Goal: Find specific page/section

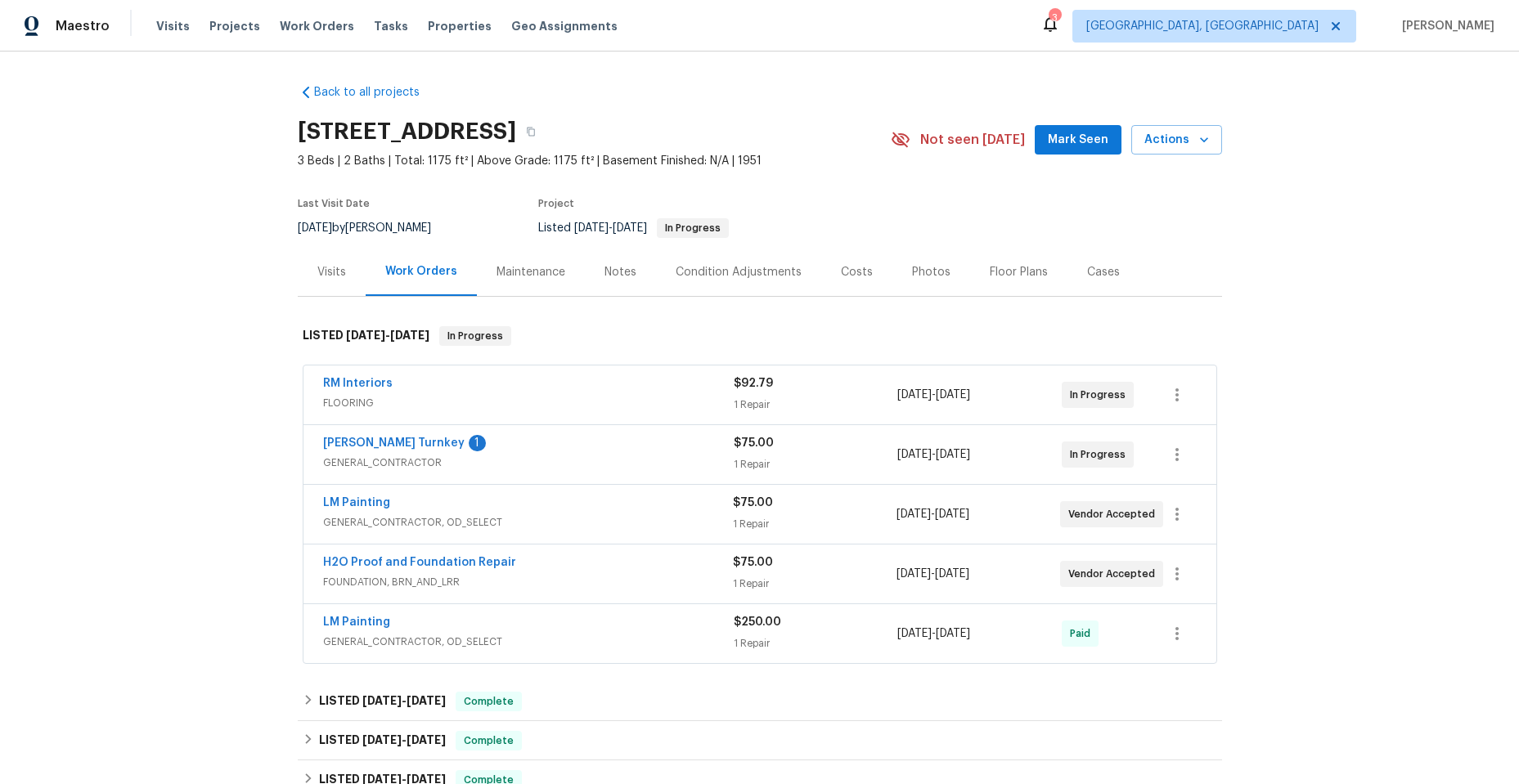
click at [486, 392] on div "RM Interiors" at bounding box center [528, 385] width 411 height 20
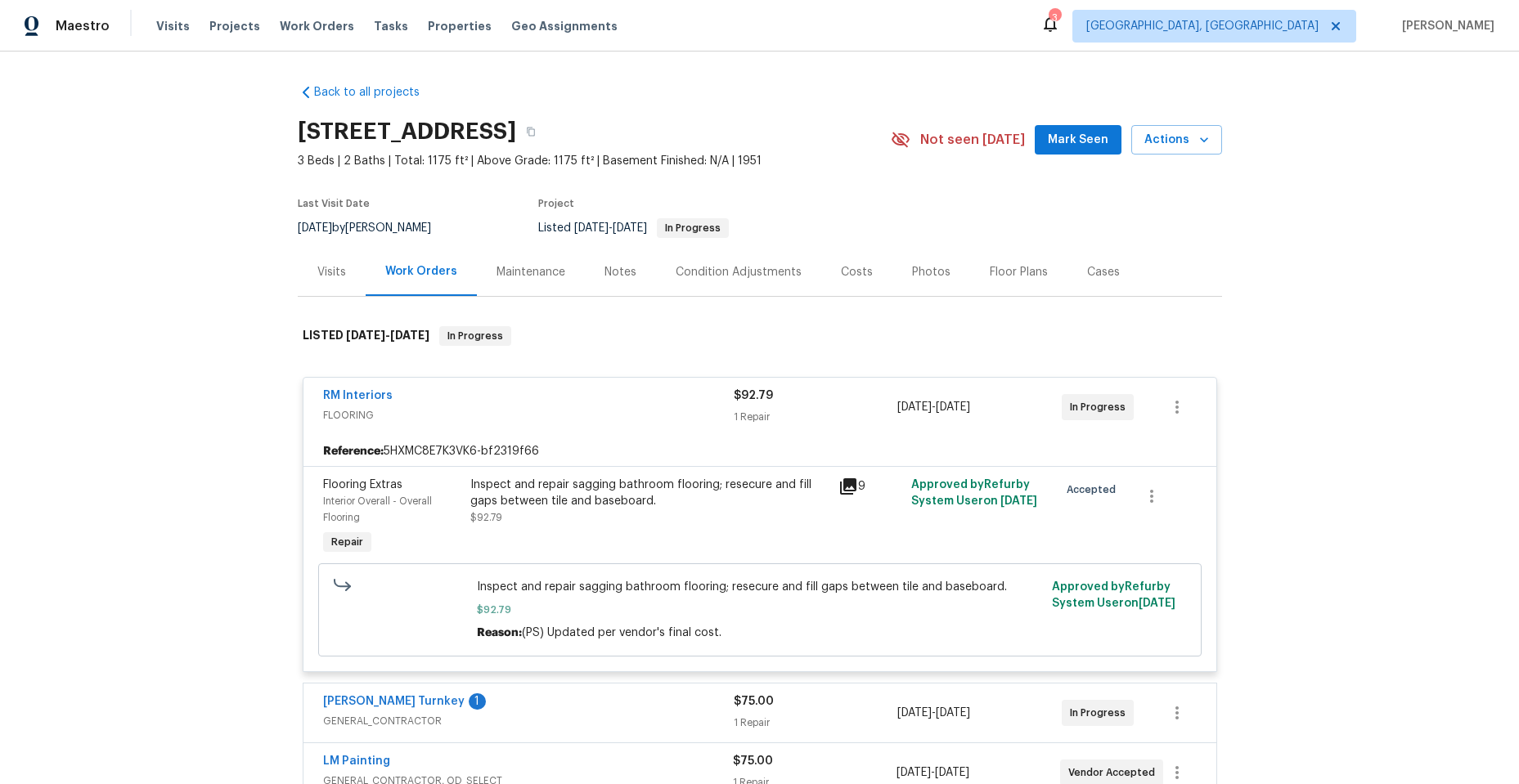
click at [846, 484] on icon at bounding box center [848, 487] width 17 height 17
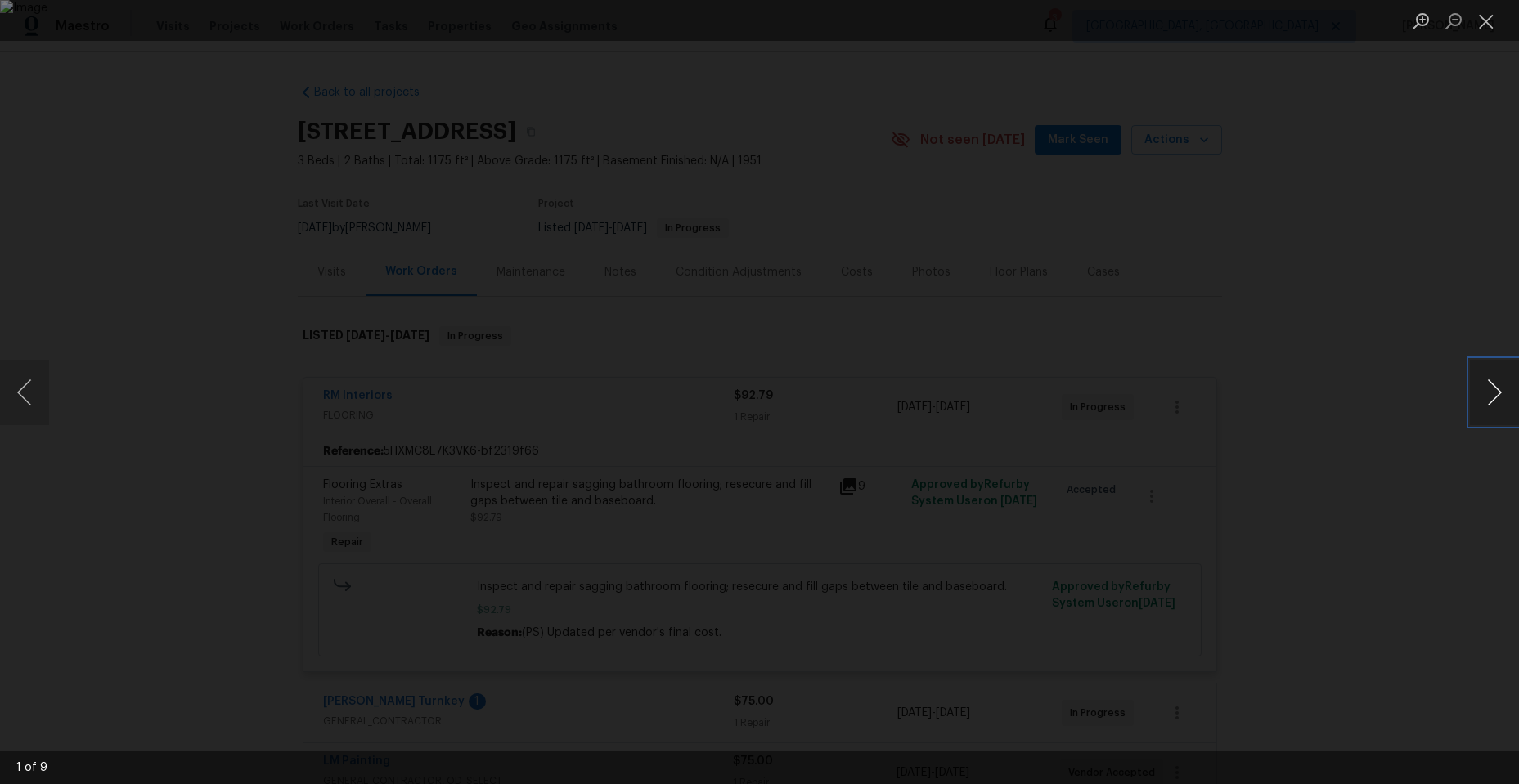
click at [1493, 385] on button "Next image" at bounding box center [1494, 392] width 49 height 66
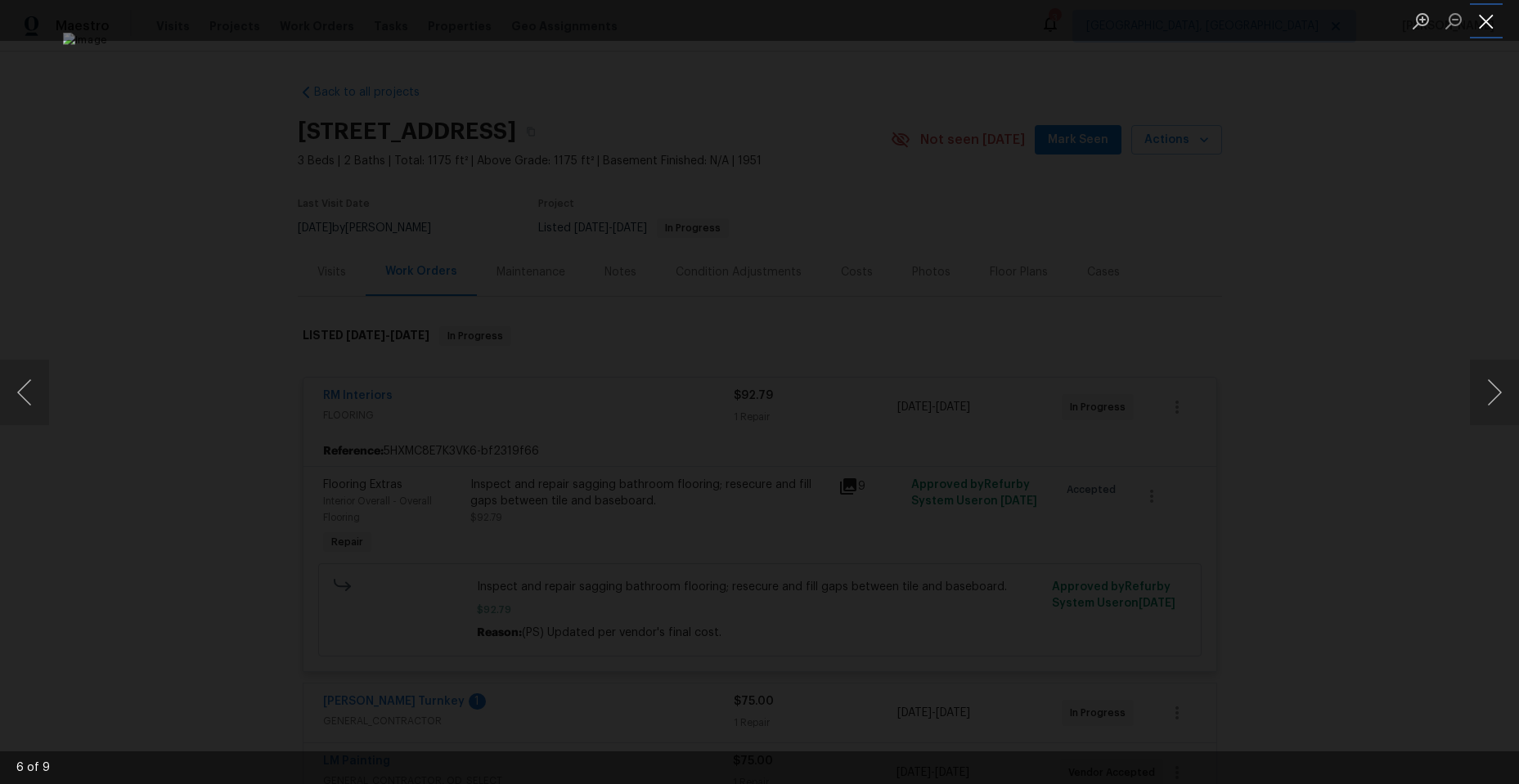
click at [1499, 20] on button "Close lightbox" at bounding box center [1486, 21] width 32 height 28
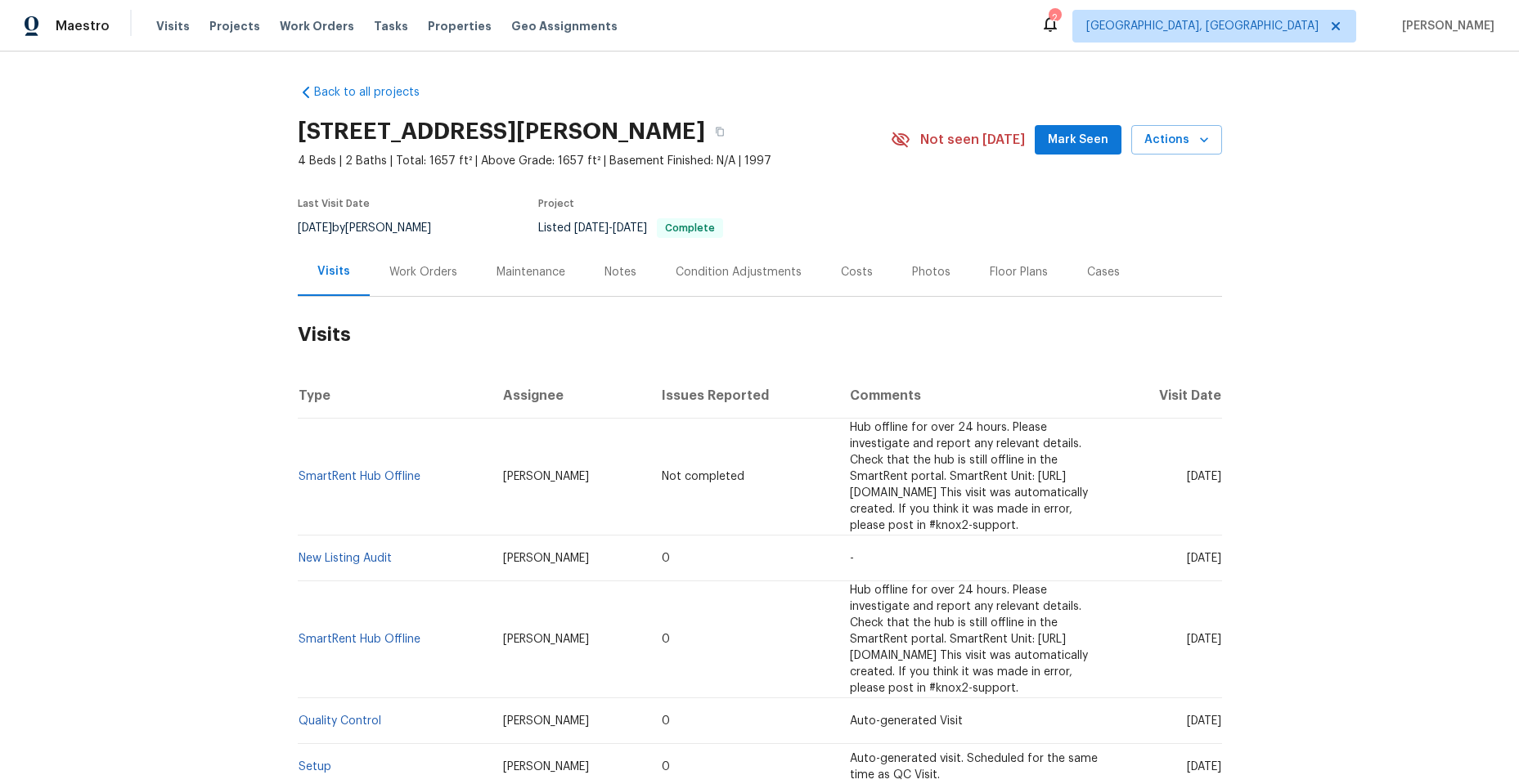
click at [421, 265] on div "Work Orders" at bounding box center [423, 272] width 68 height 17
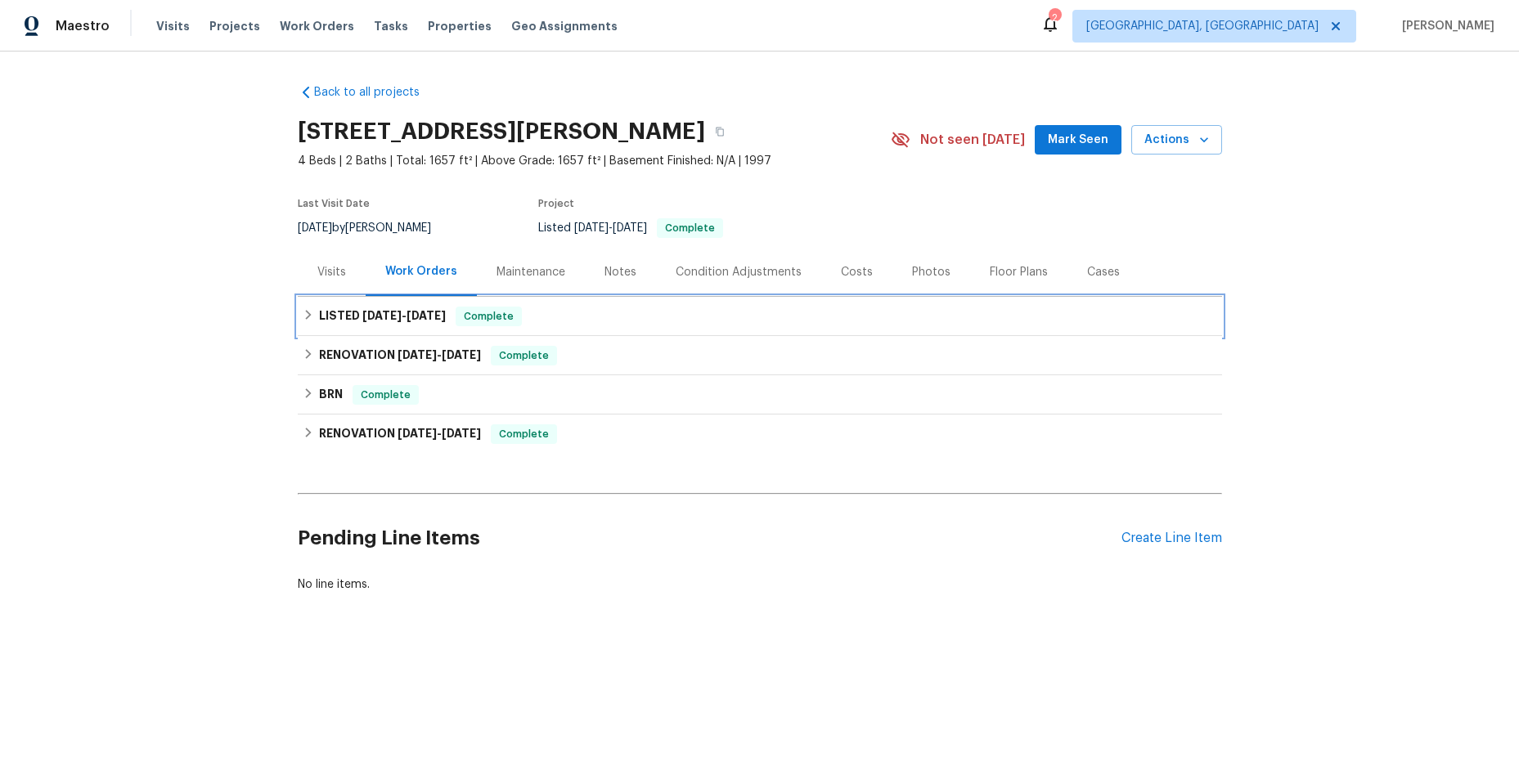
click at [303, 312] on icon at bounding box center [309, 315] width 12 height 12
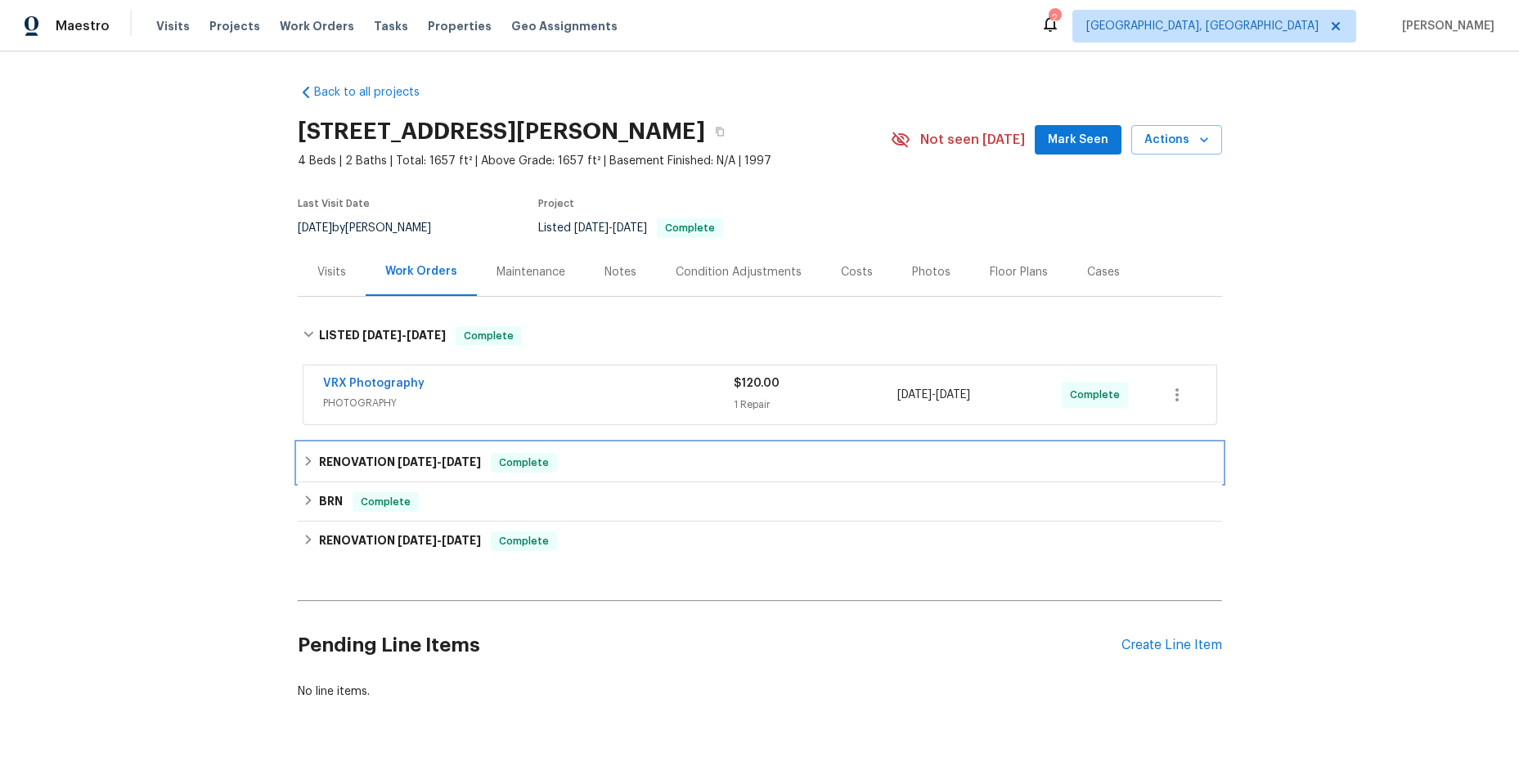
click at [303, 460] on icon at bounding box center [309, 461] width 12 height 12
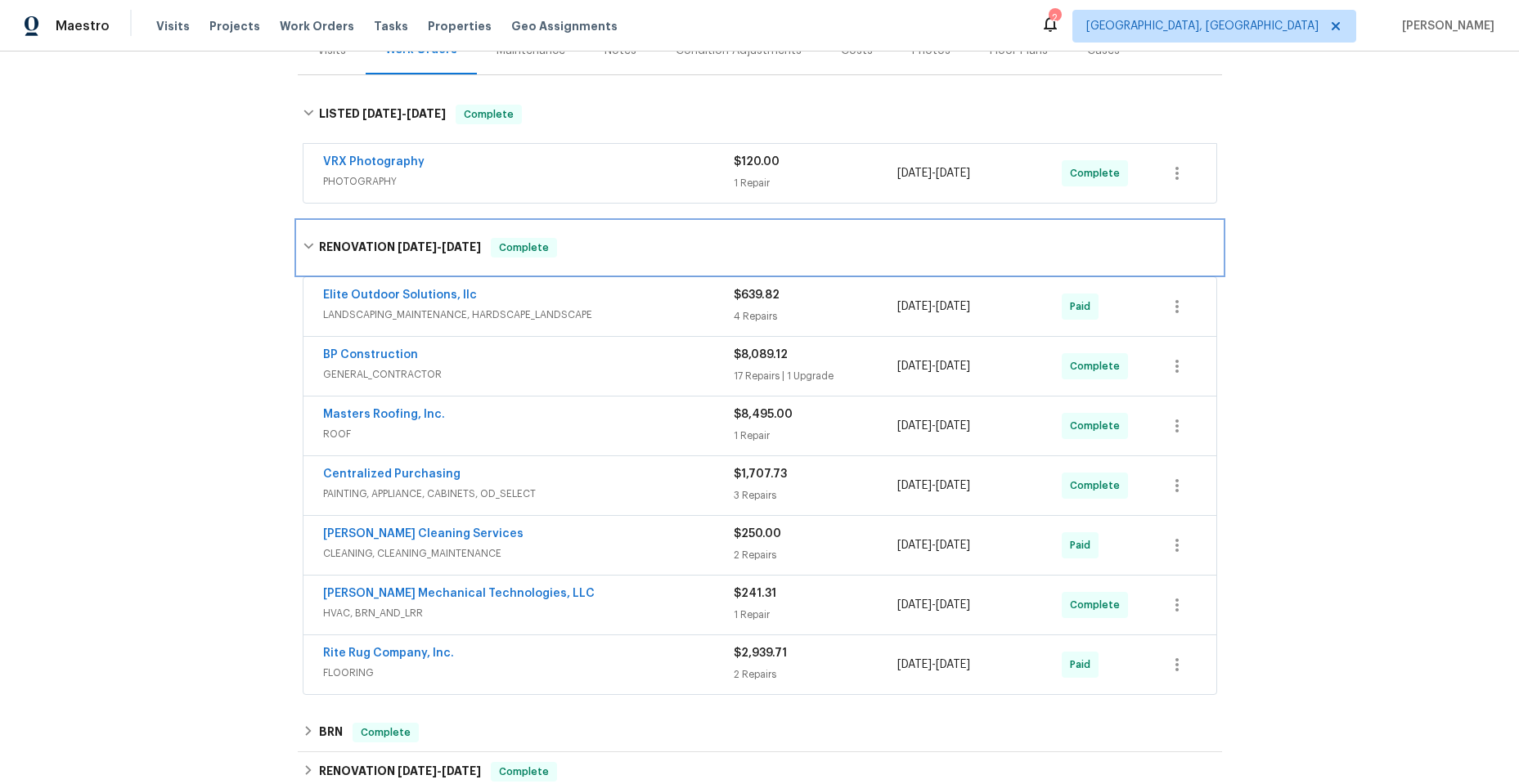
scroll to position [246, 0]
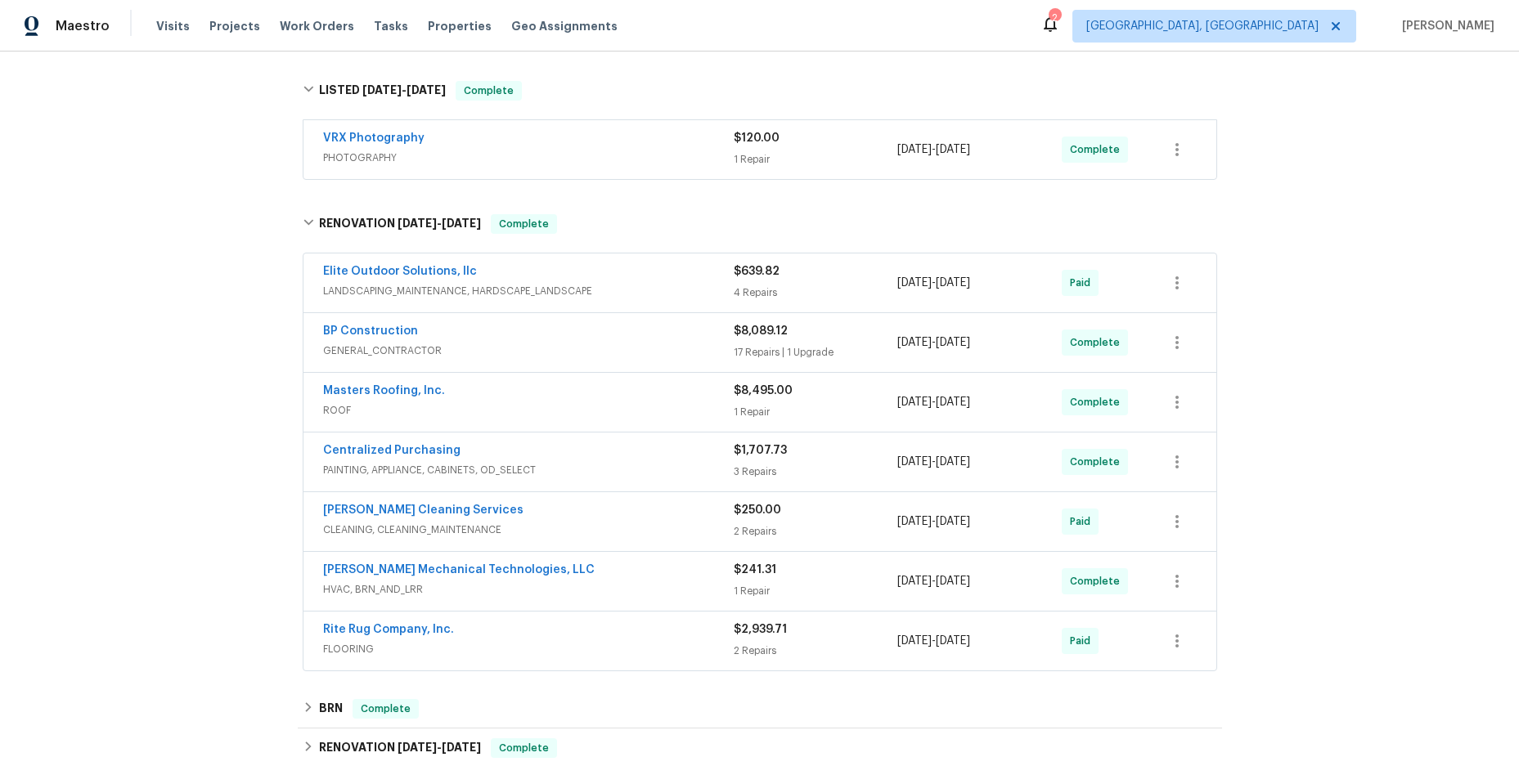
click at [589, 340] on div "BP Construction" at bounding box center [528, 333] width 411 height 20
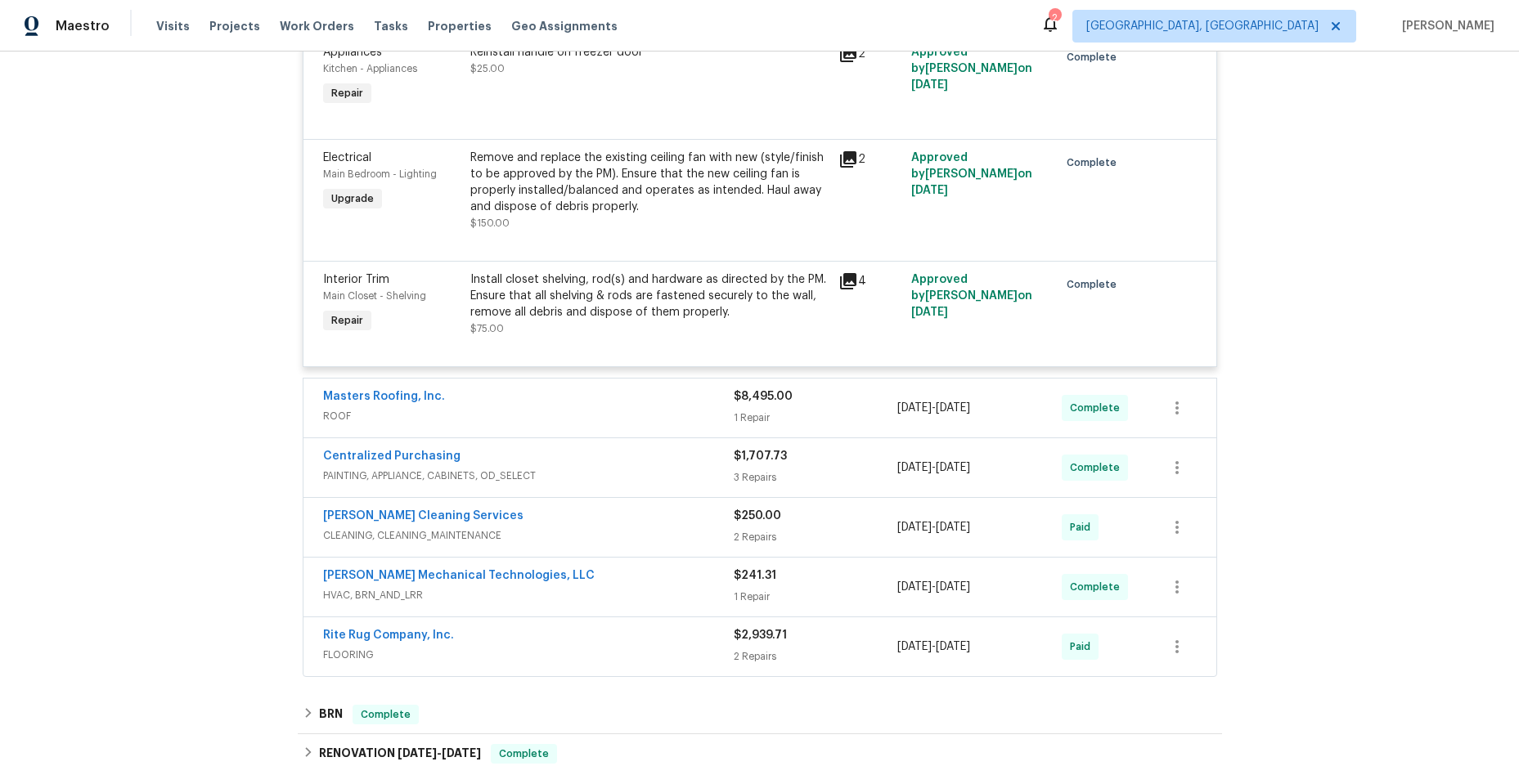
scroll to position [3435, 0]
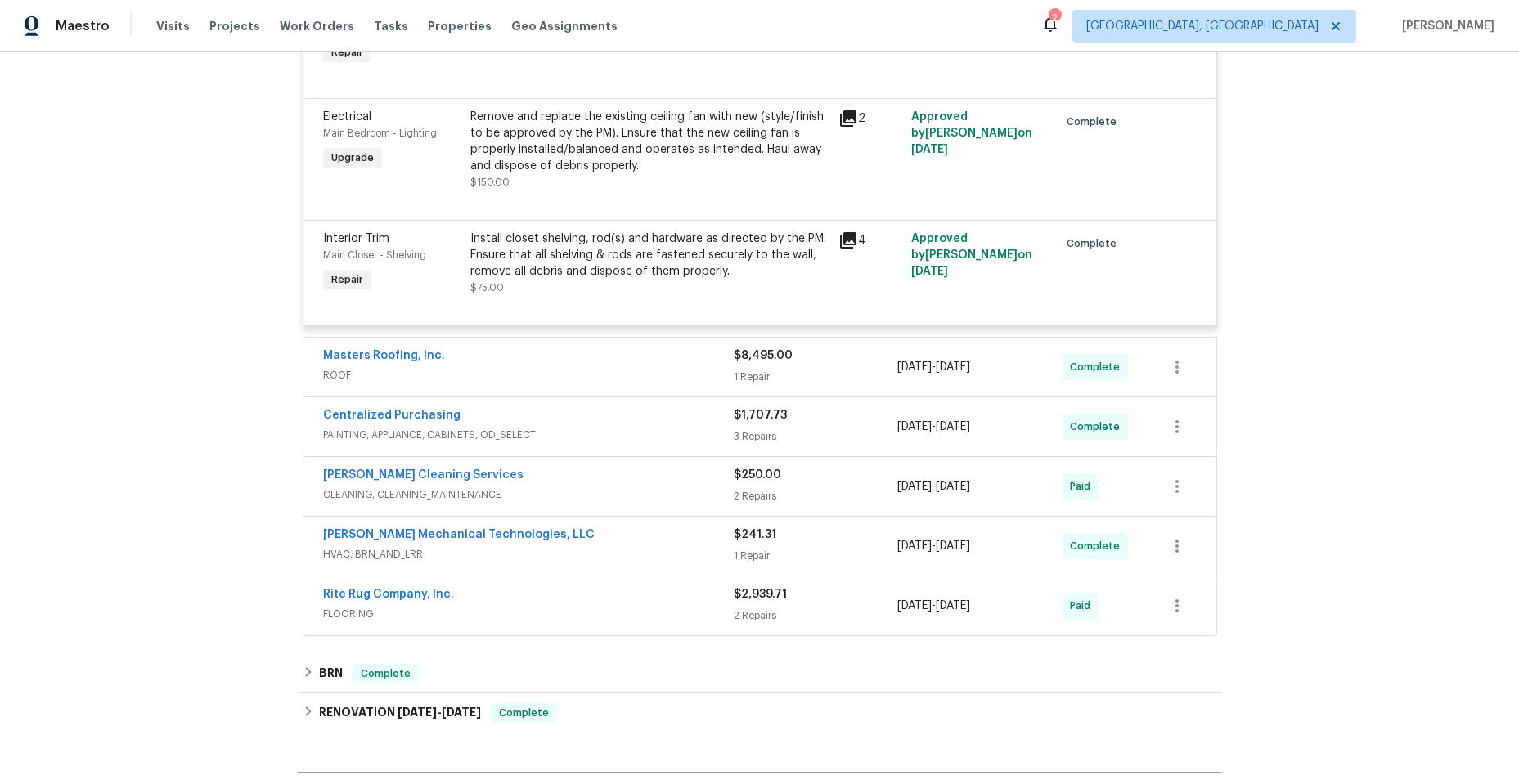
click at [578, 372] on span "ROOF" at bounding box center [528, 376] width 411 height 17
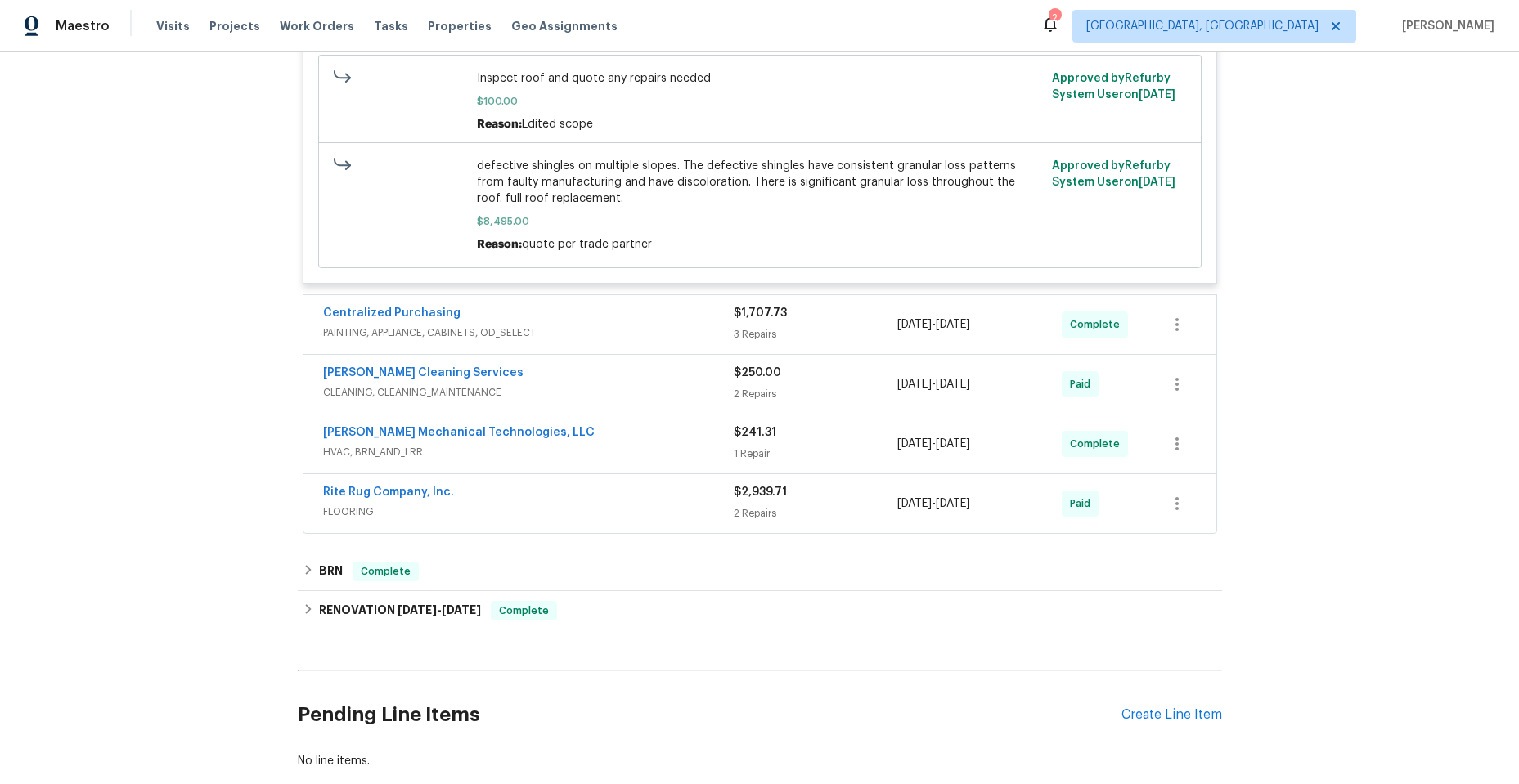
scroll to position [3925, 0]
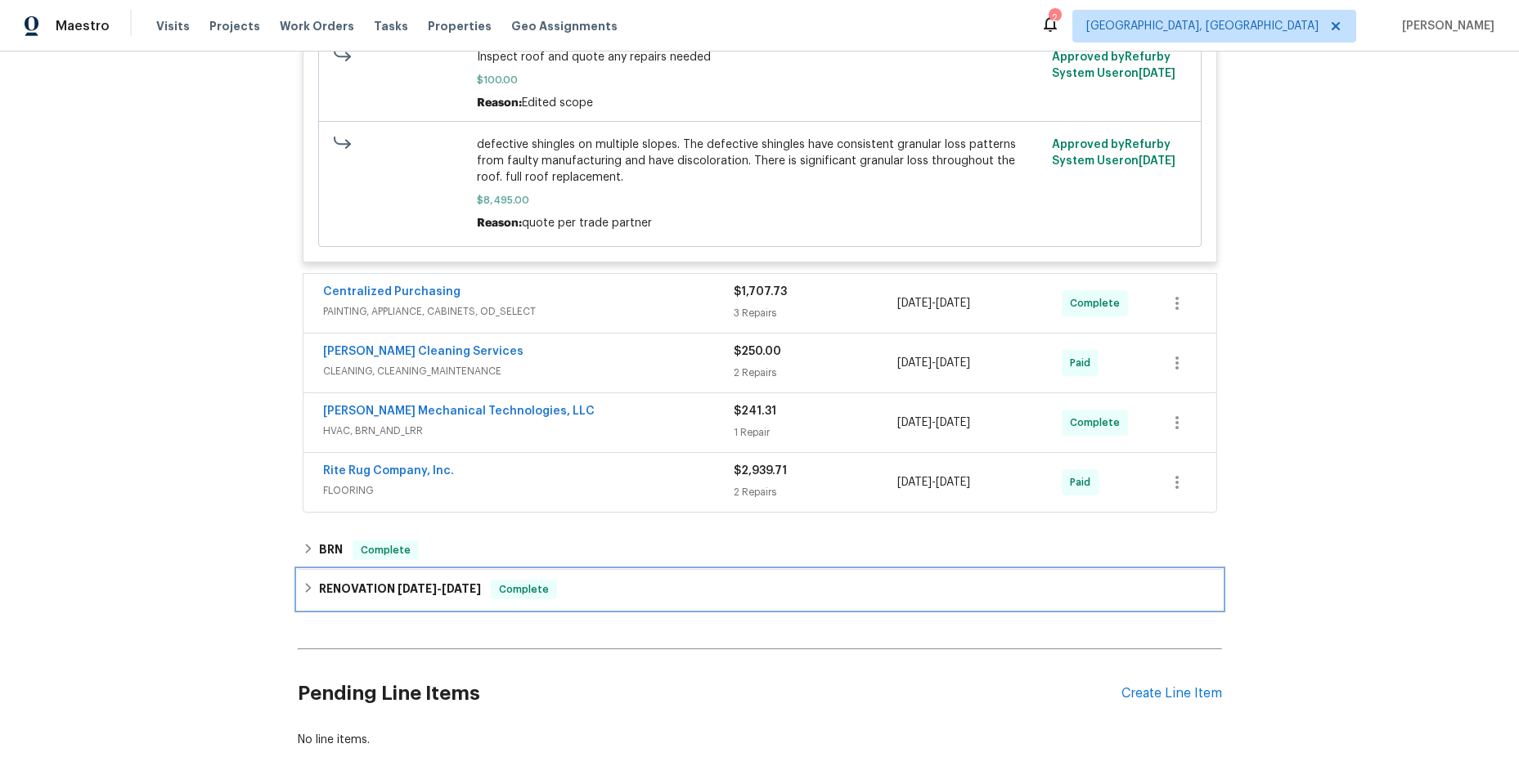
click at [306, 585] on icon at bounding box center [309, 588] width 12 height 12
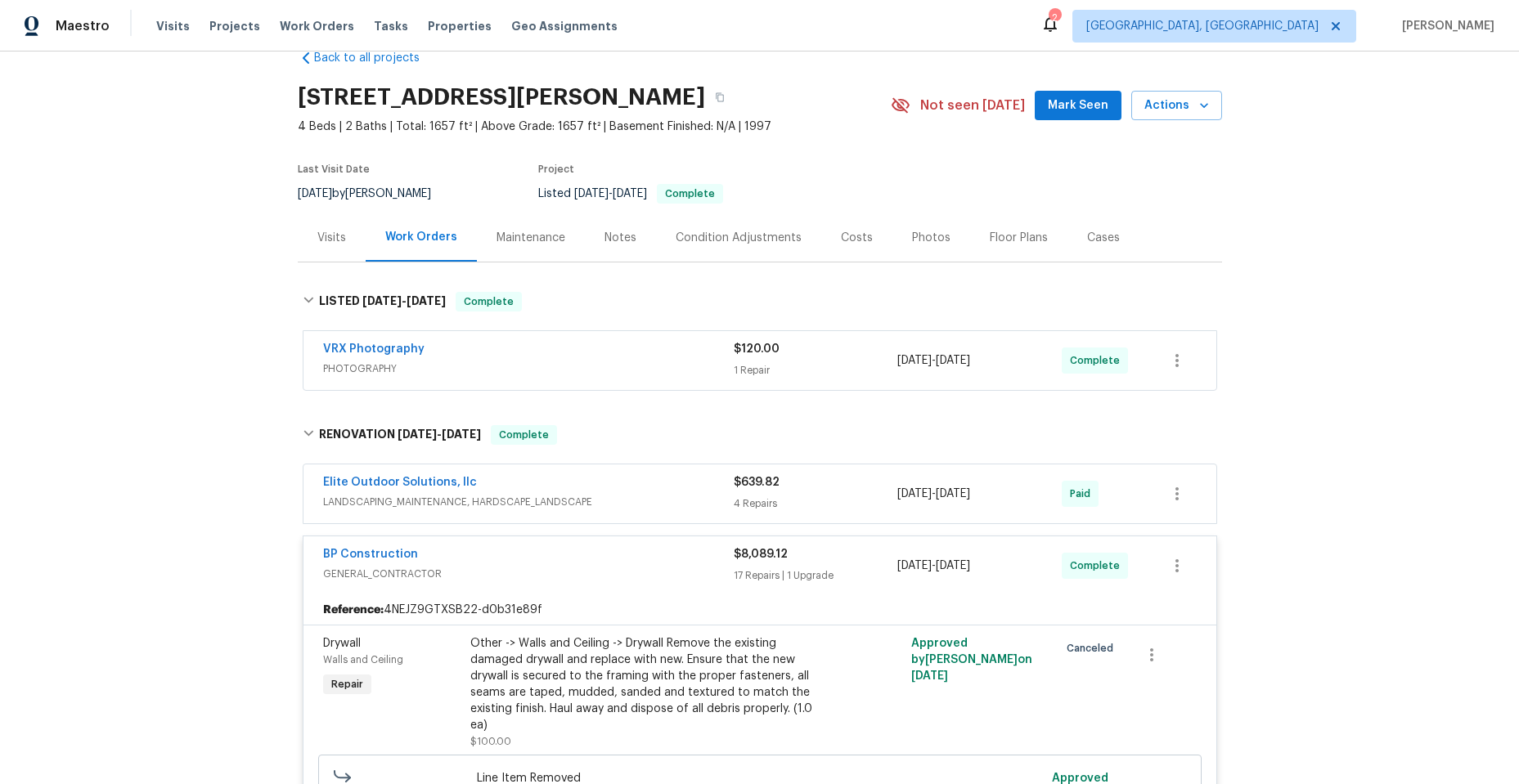
scroll to position [0, 0]
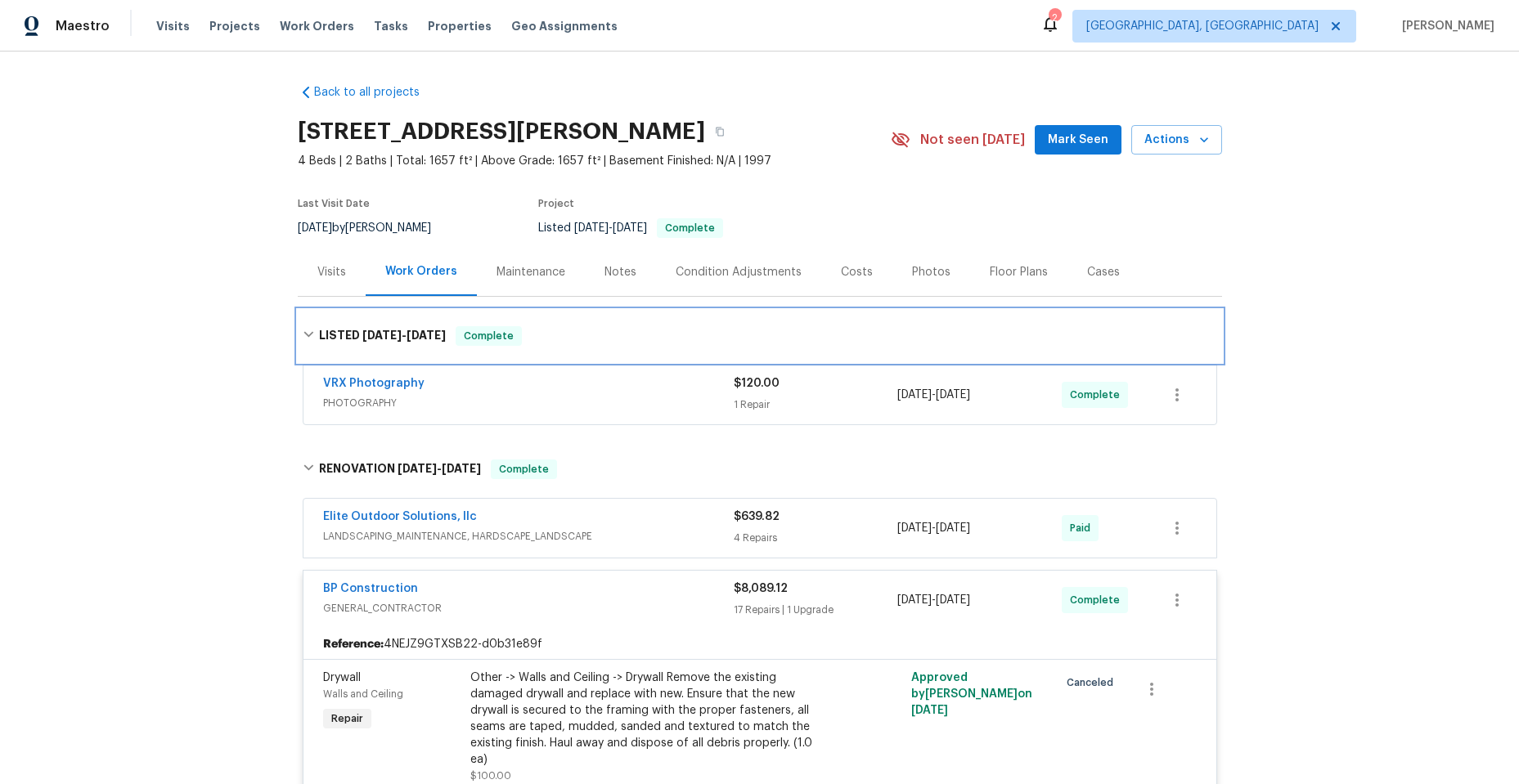
click at [305, 333] on icon at bounding box center [309, 334] width 12 height 12
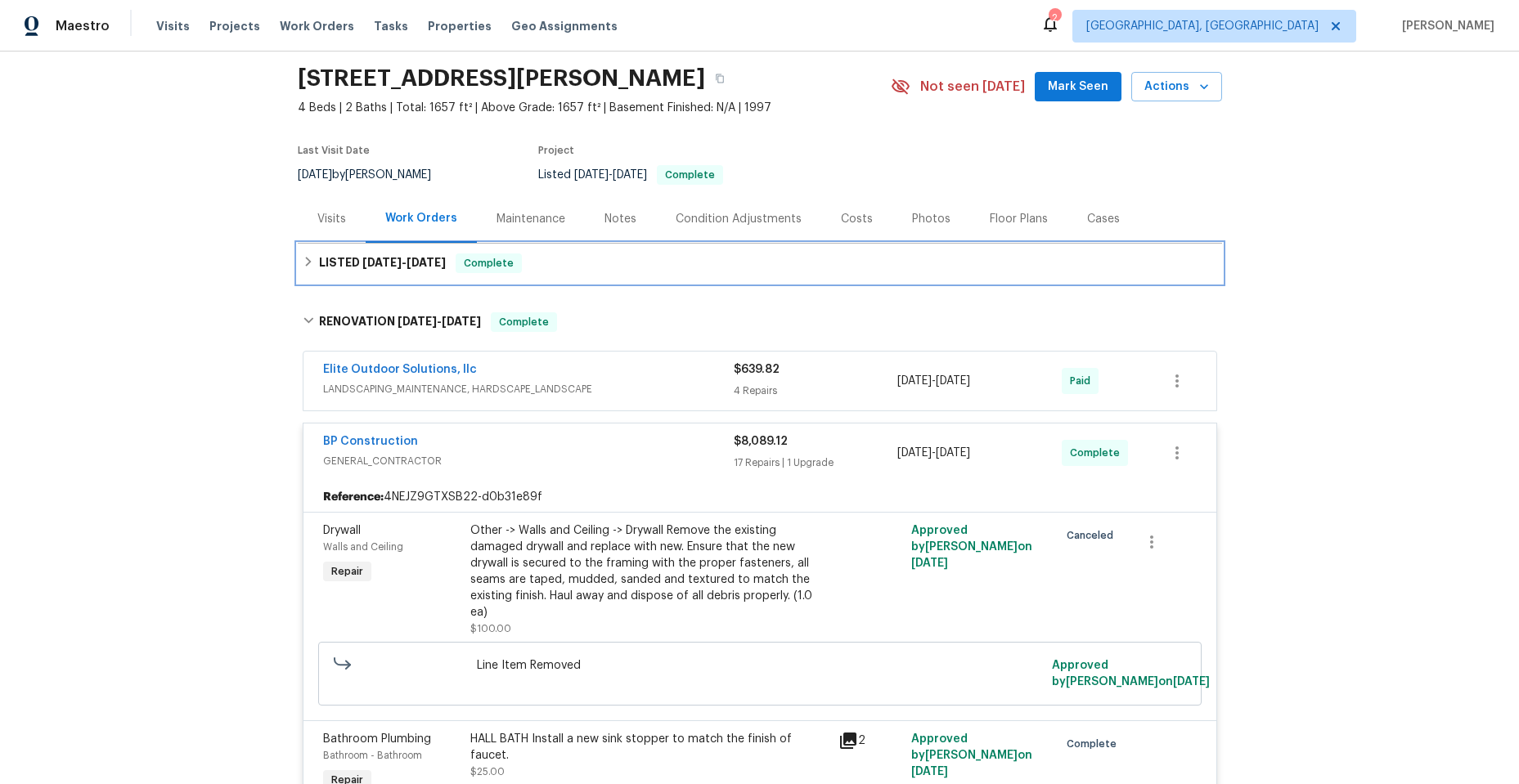
scroll to position [82, 0]
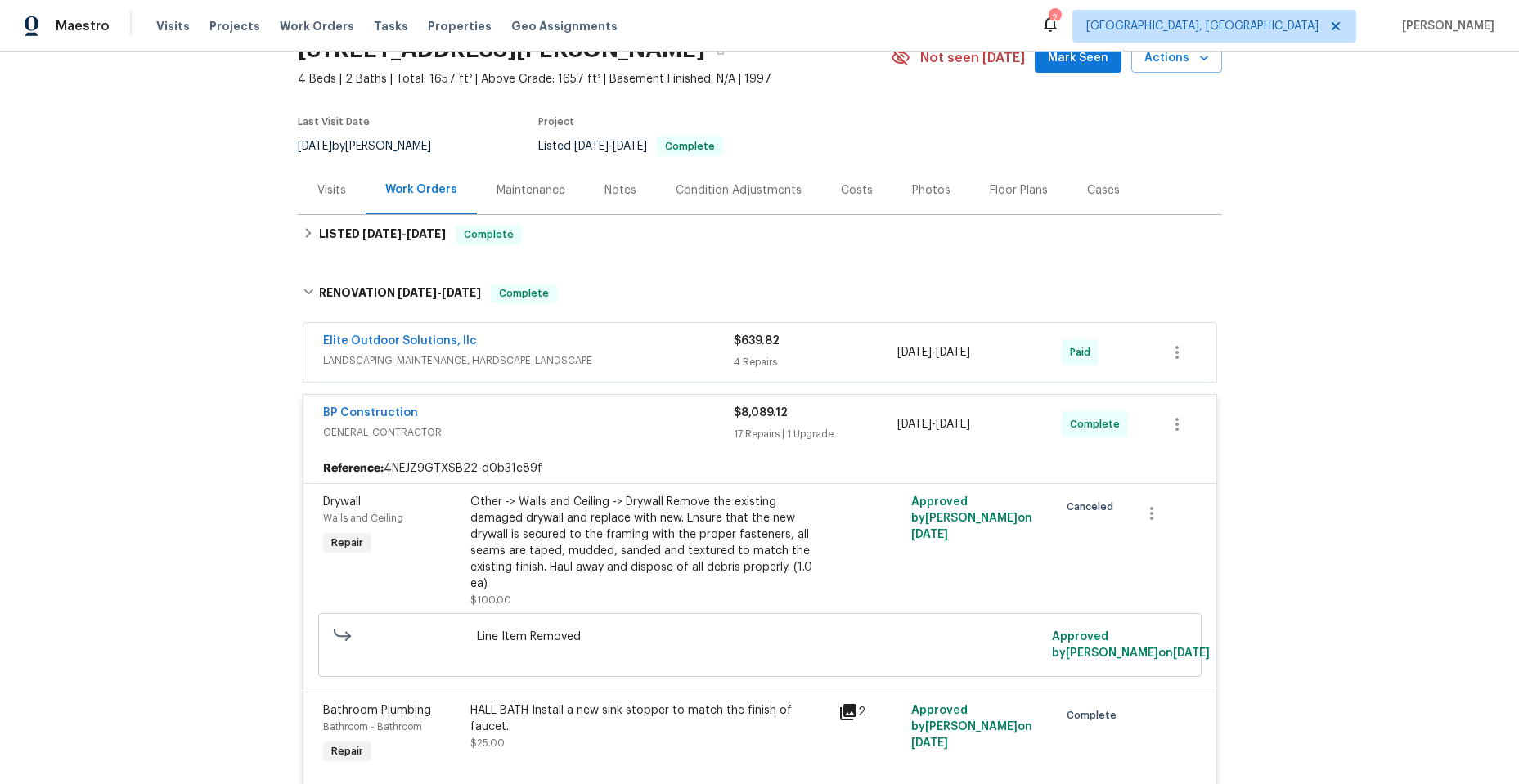
click at [865, 517] on div at bounding box center [870, 551] width 74 height 124
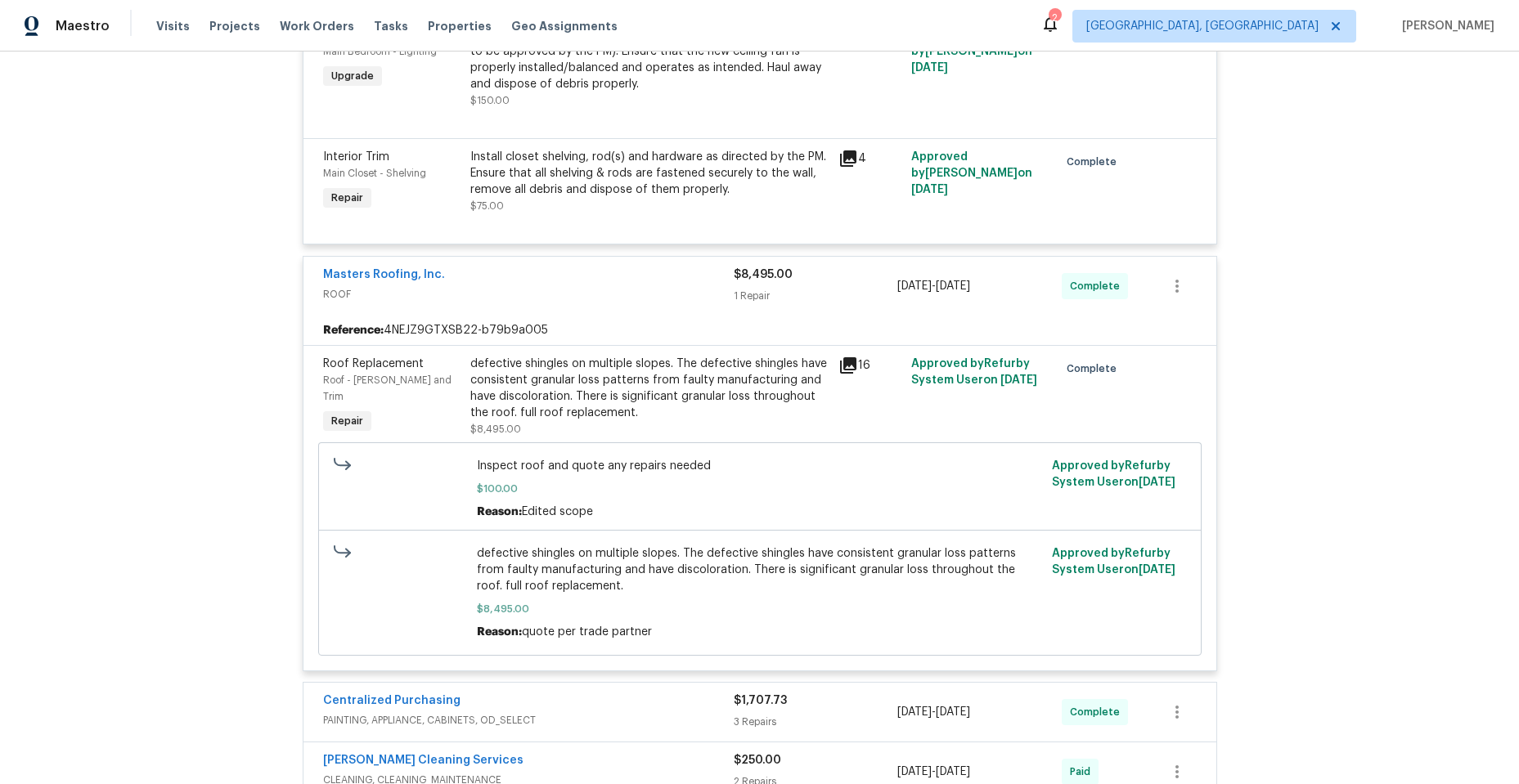
scroll to position [3435, 0]
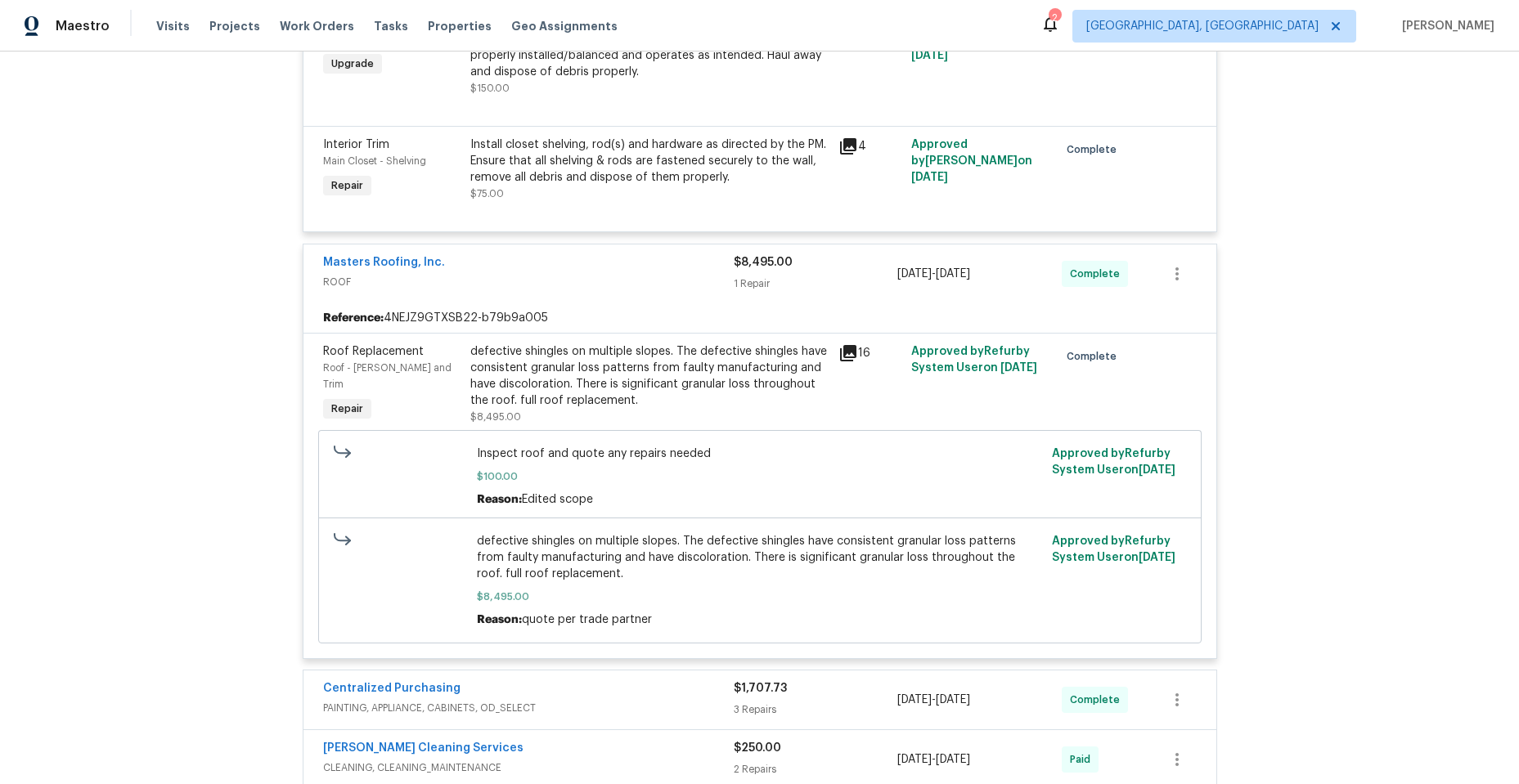
click at [603, 288] on span "ROOF" at bounding box center [528, 282] width 411 height 17
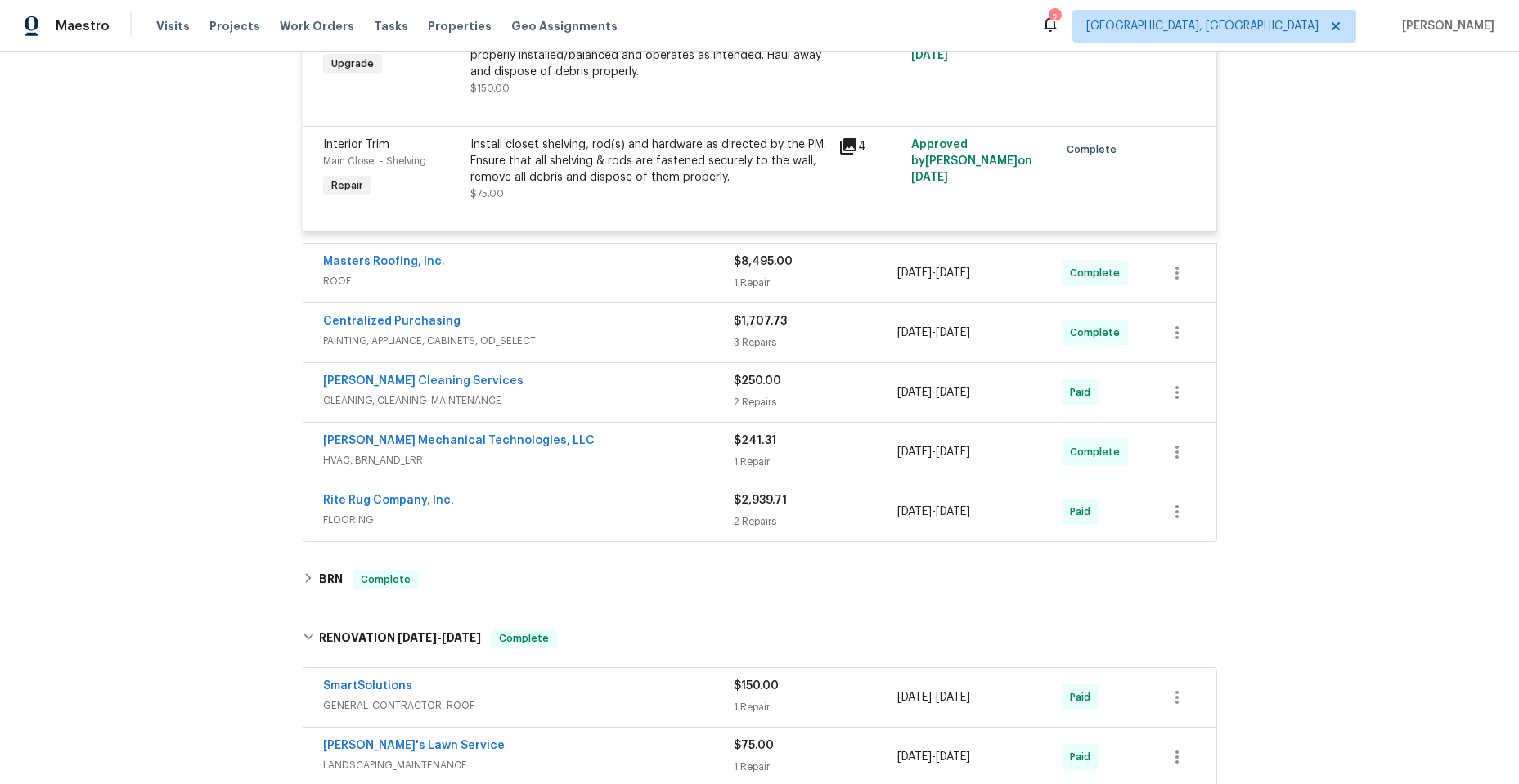
click at [603, 272] on div "Masters Roofing, Inc." at bounding box center [528, 264] width 411 height 20
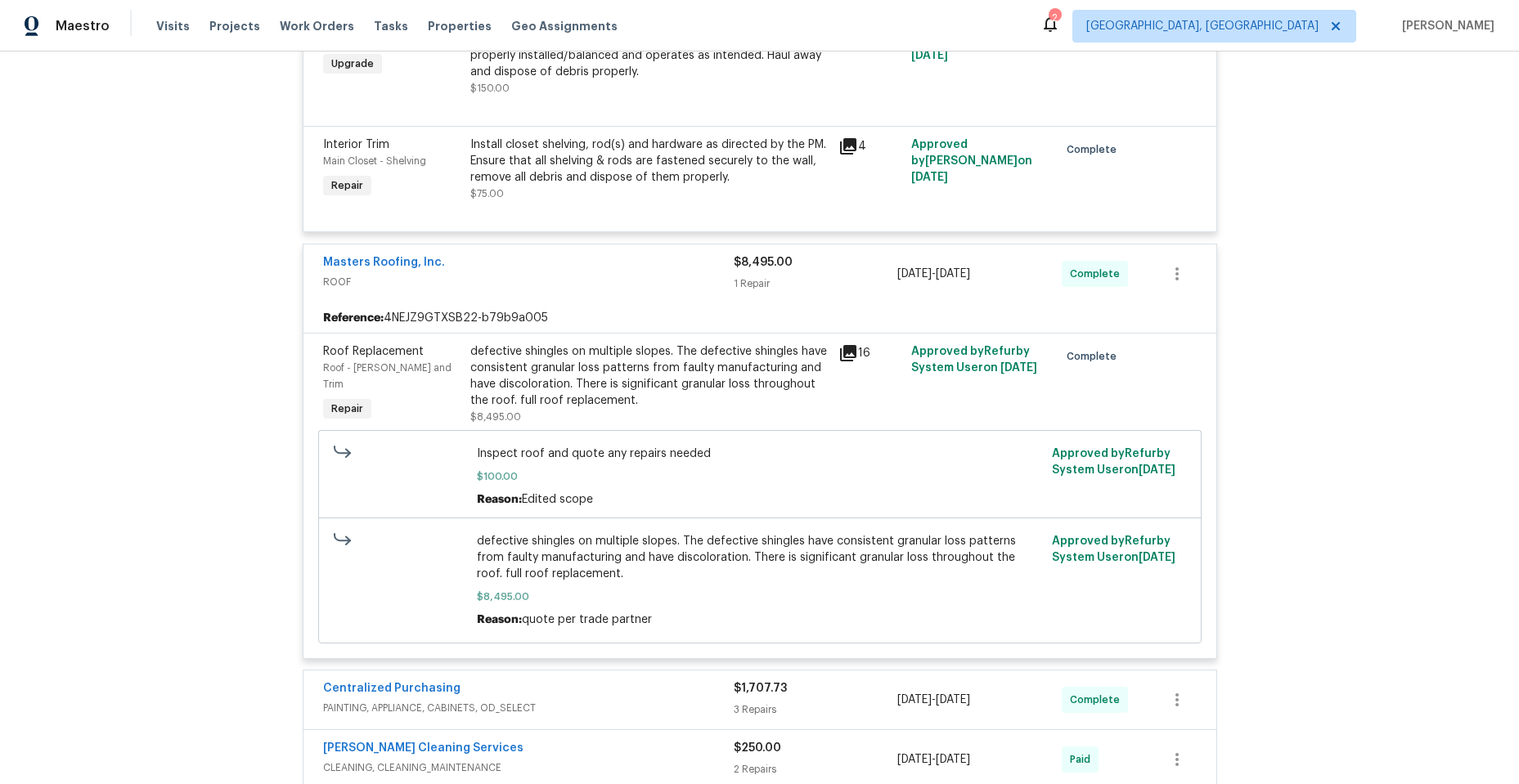
click at [843, 348] on icon at bounding box center [848, 353] width 17 height 17
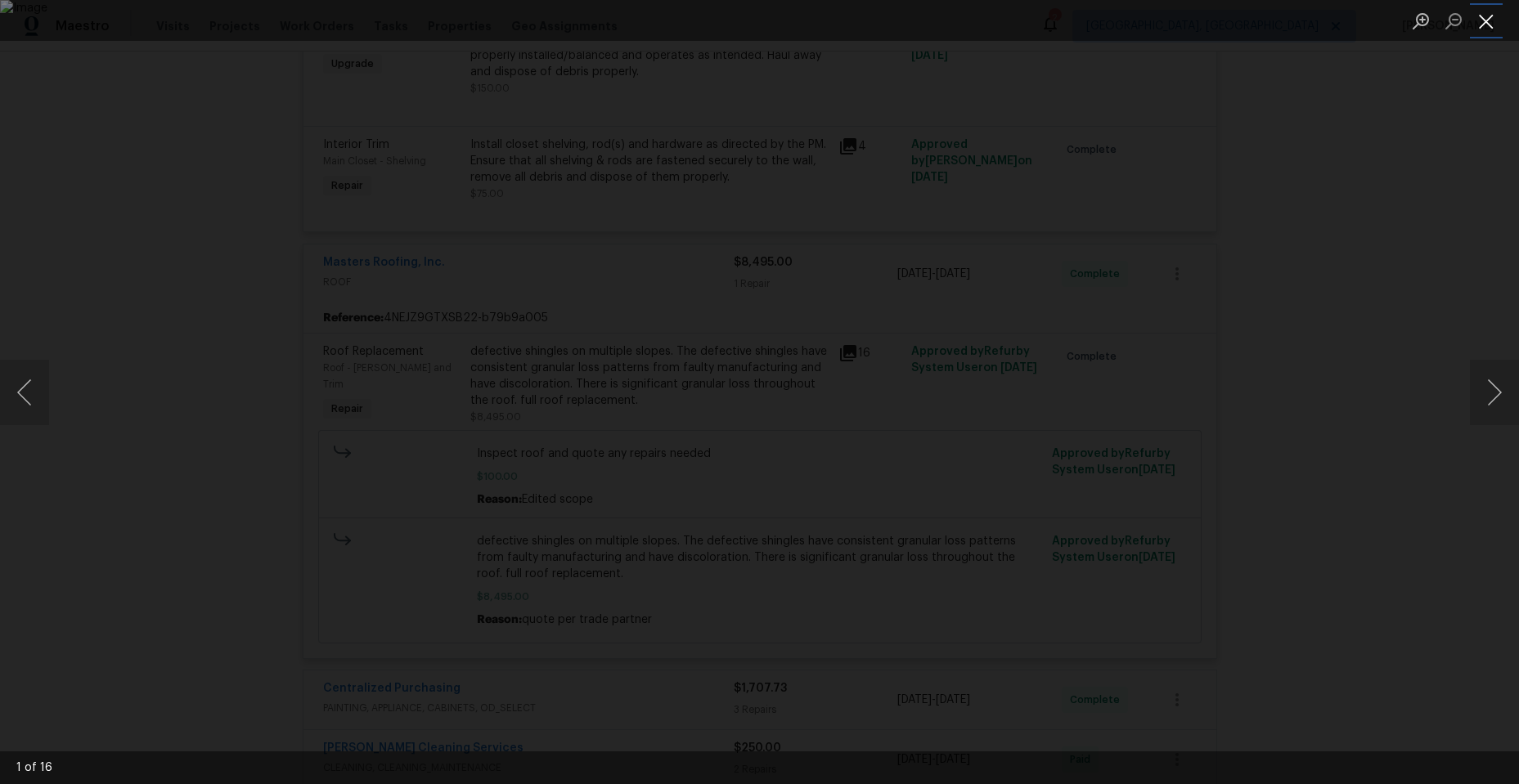
click at [1481, 25] on button "Close lightbox" at bounding box center [1486, 21] width 32 height 28
